Goal: Communication & Community: Share content

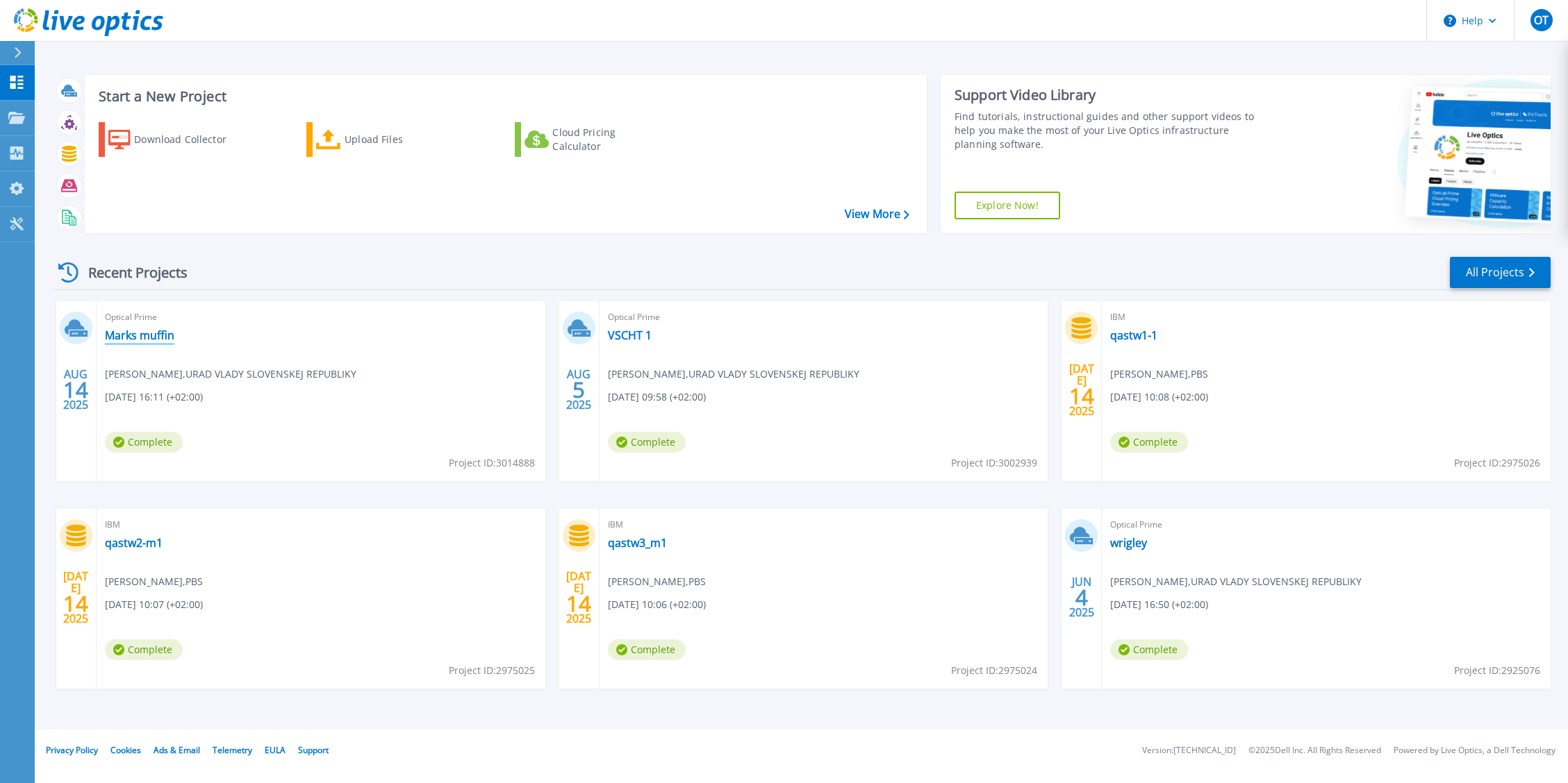
click at [162, 339] on link "Marks muffin" at bounding box center [139, 335] width 69 height 14
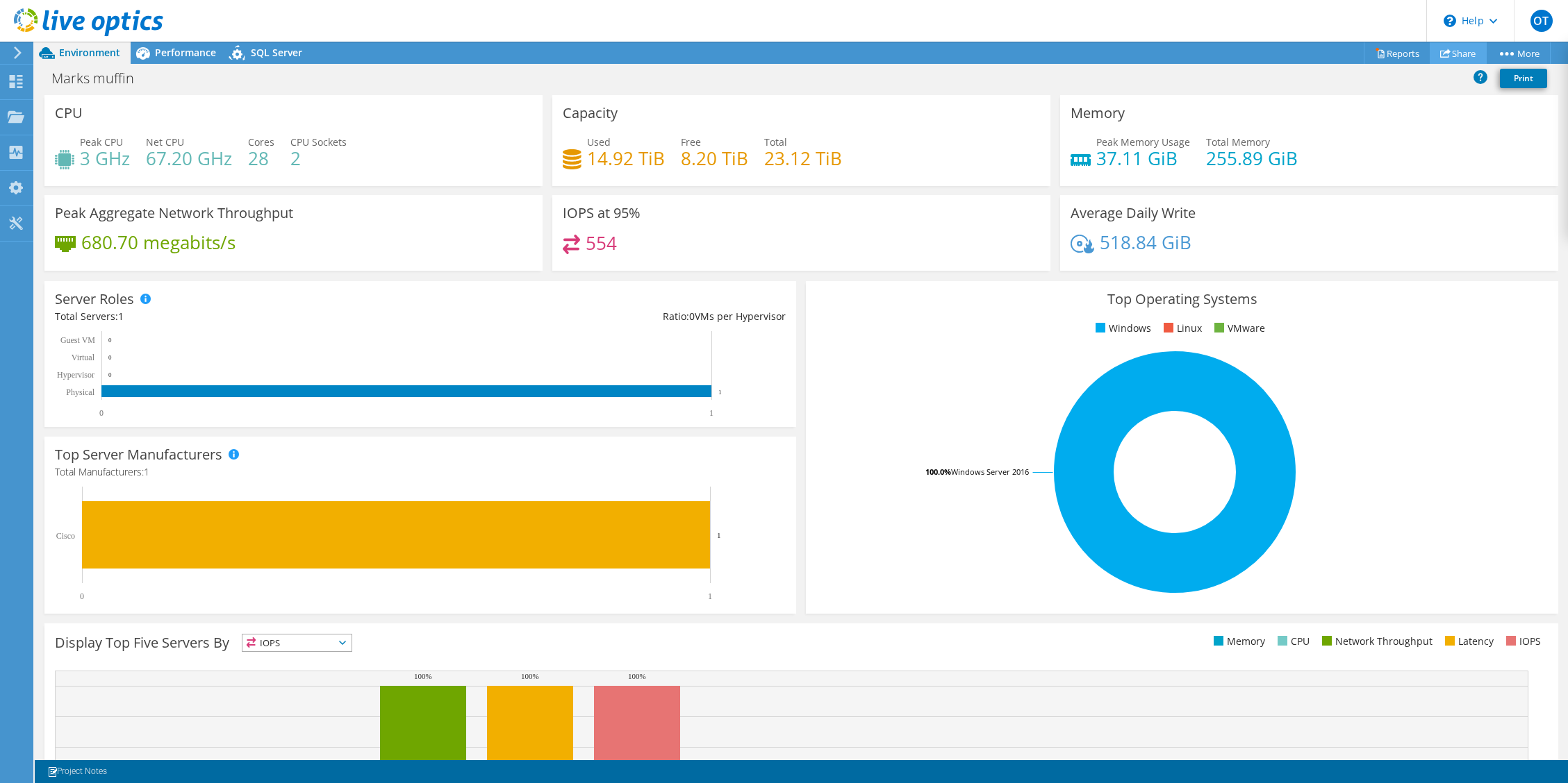
click at [1450, 53] on link "Share" at bounding box center [1457, 53] width 57 height 22
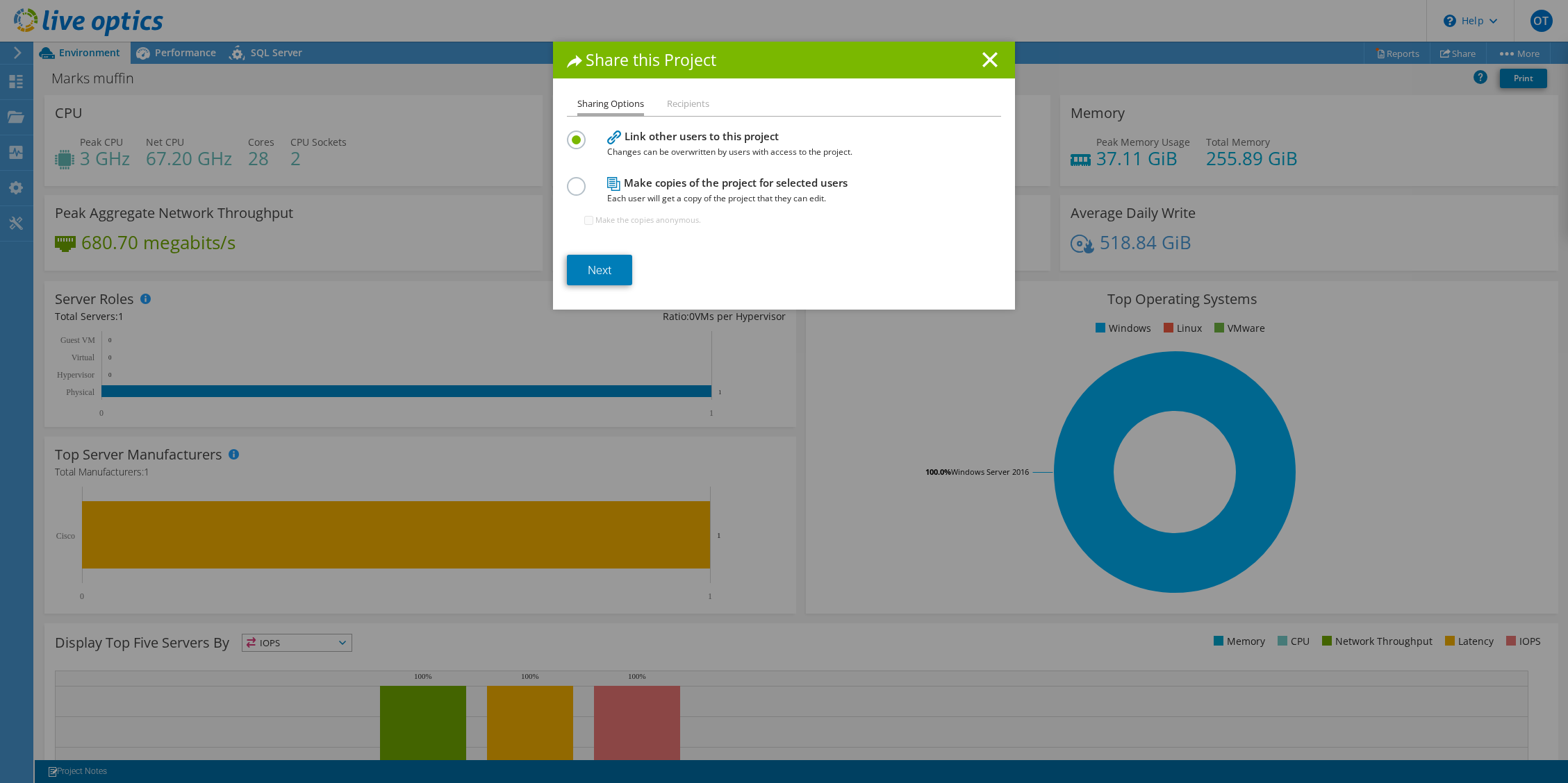
click at [684, 106] on li "Recipients" at bounding box center [688, 105] width 42 height 18
click at [594, 275] on link "Next" at bounding box center [599, 270] width 65 height 30
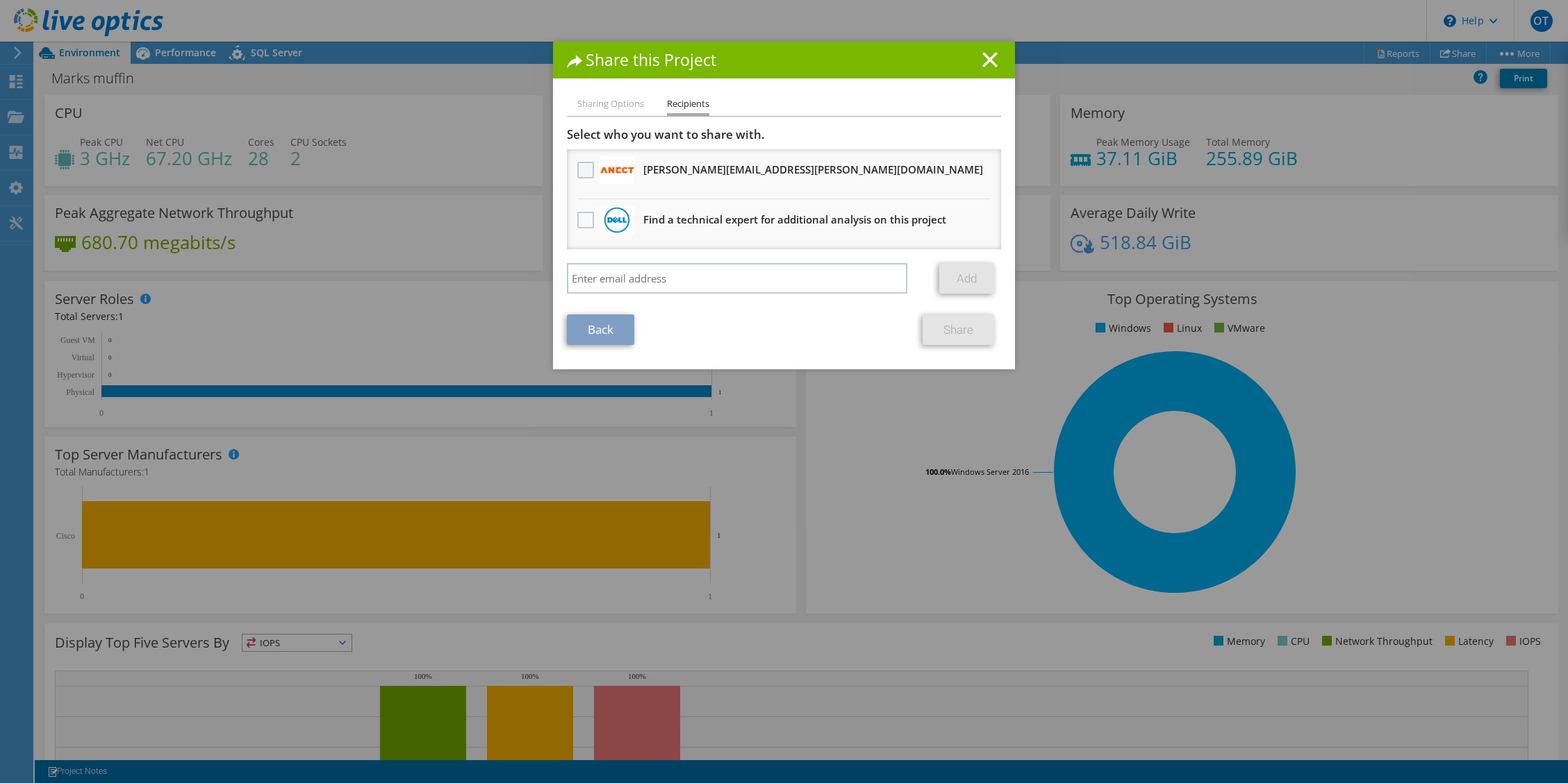
click at [577, 167] on label at bounding box center [587, 170] width 20 height 17
click at [0, 0] on input "checkbox" at bounding box center [0, 0] width 0 height 0
click at [949, 329] on link "Share" at bounding box center [958, 330] width 72 height 30
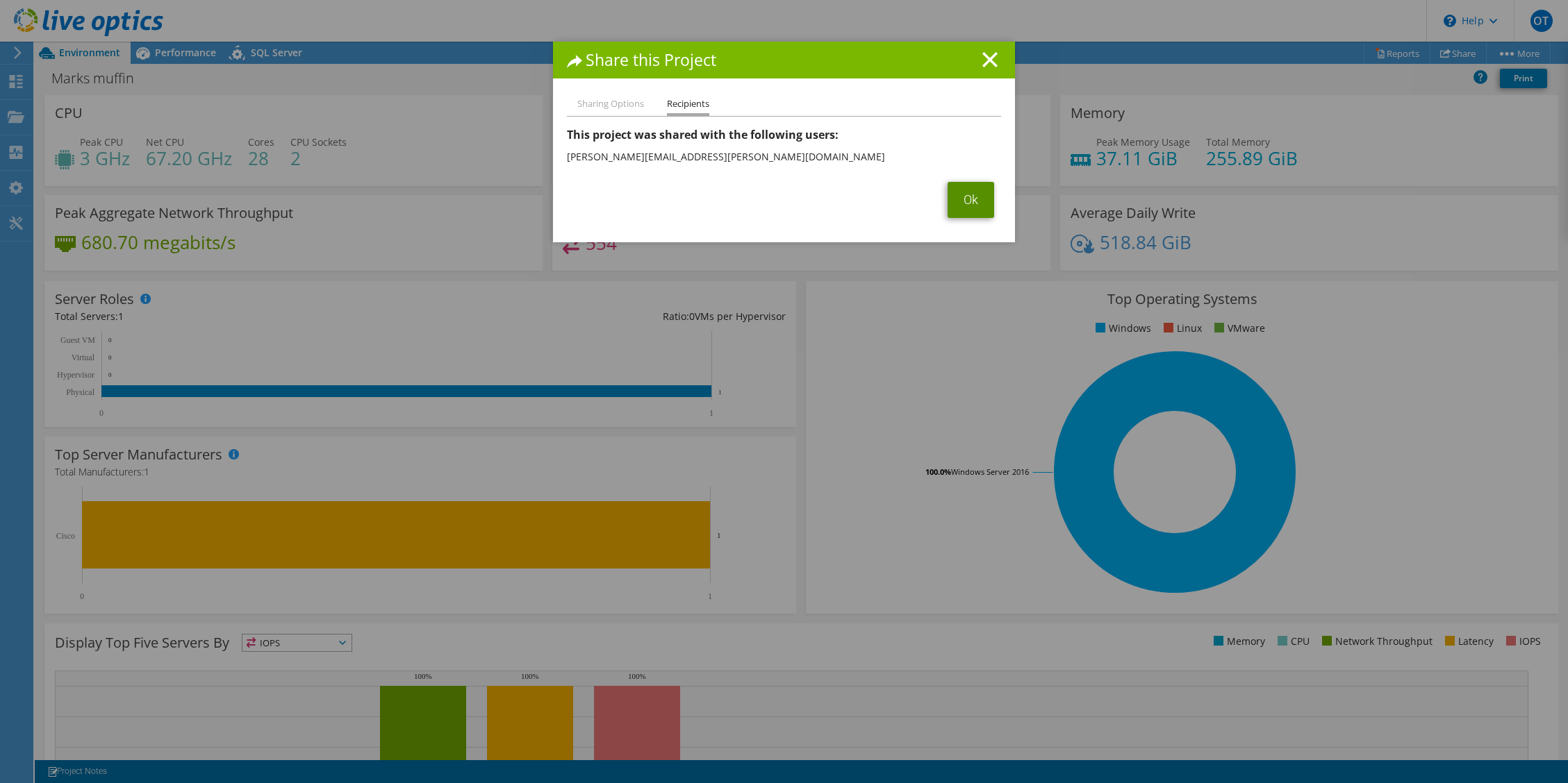
click at [966, 197] on link "Ok" at bounding box center [971, 200] width 46 height 36
